Goal: Task Accomplishment & Management: Complete application form

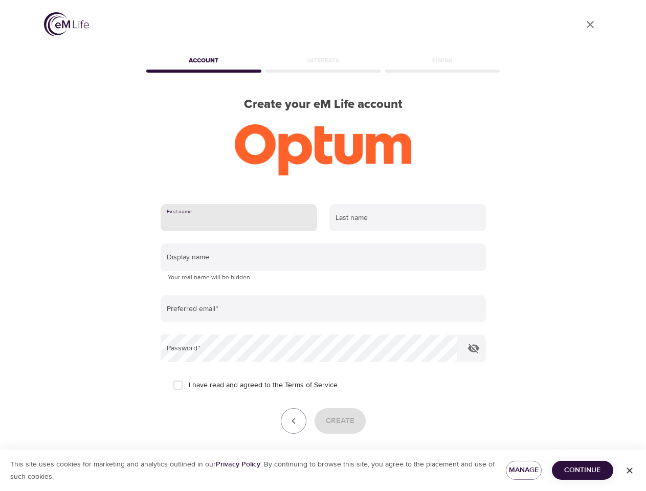
click at [239, 218] on input "text" at bounding box center [239, 218] width 157 height 28
click at [408, 218] on input "text" at bounding box center [407, 218] width 157 height 28
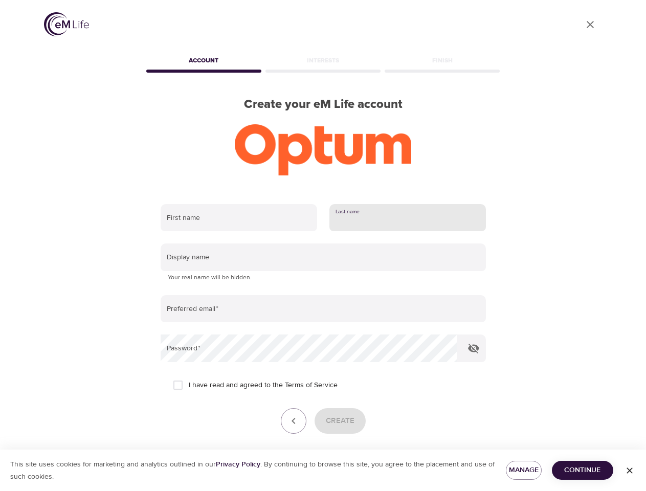
click at [323, 257] on input "text" at bounding box center [323, 258] width 325 height 28
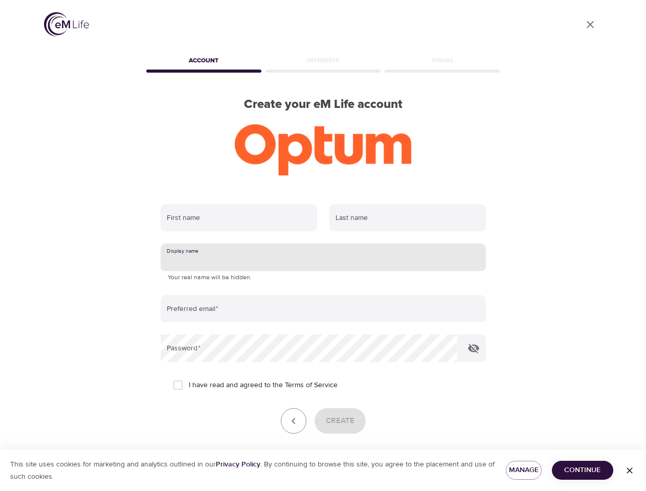
click at [323, 309] on input "email" at bounding box center [323, 309] width 325 height 28
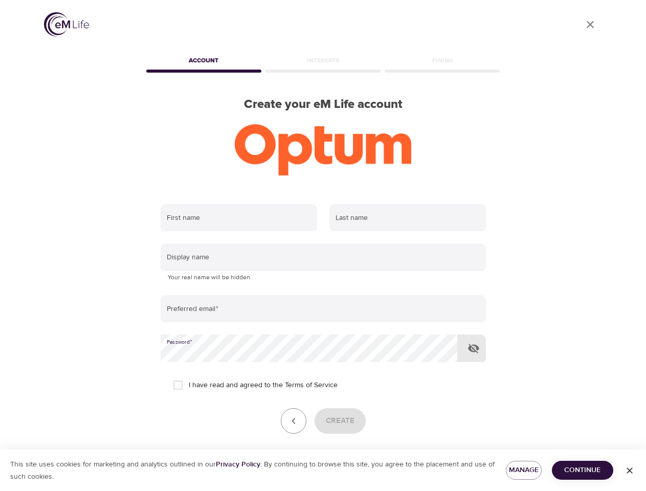
click at [474, 348] on icon "button" at bounding box center [474, 348] width 12 height 12
click at [294, 421] on icon "button" at bounding box center [294, 421] width 12 height 12
click at [340, 421] on div "Create" at bounding box center [323, 421] width 325 height 26
click at [524, 470] on span "Manage" at bounding box center [523, 470] width 19 height 13
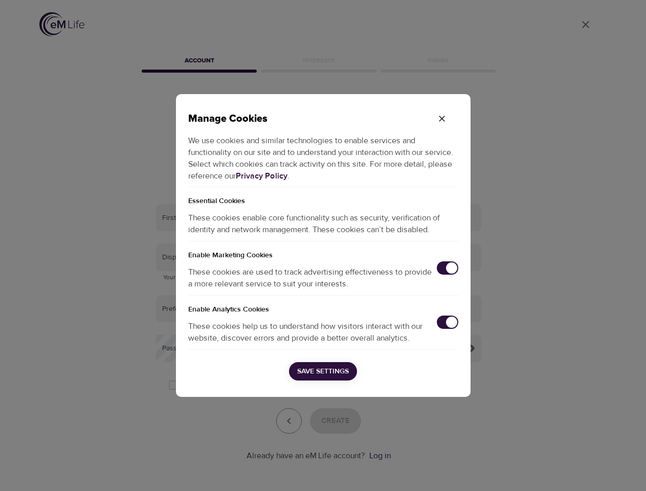
click at [583, 470] on div "Manage Cookies We use cookies and similar technologies to enable services and f…" at bounding box center [323, 245] width 646 height 491
